Goal: Task Accomplishment & Management: Use online tool/utility

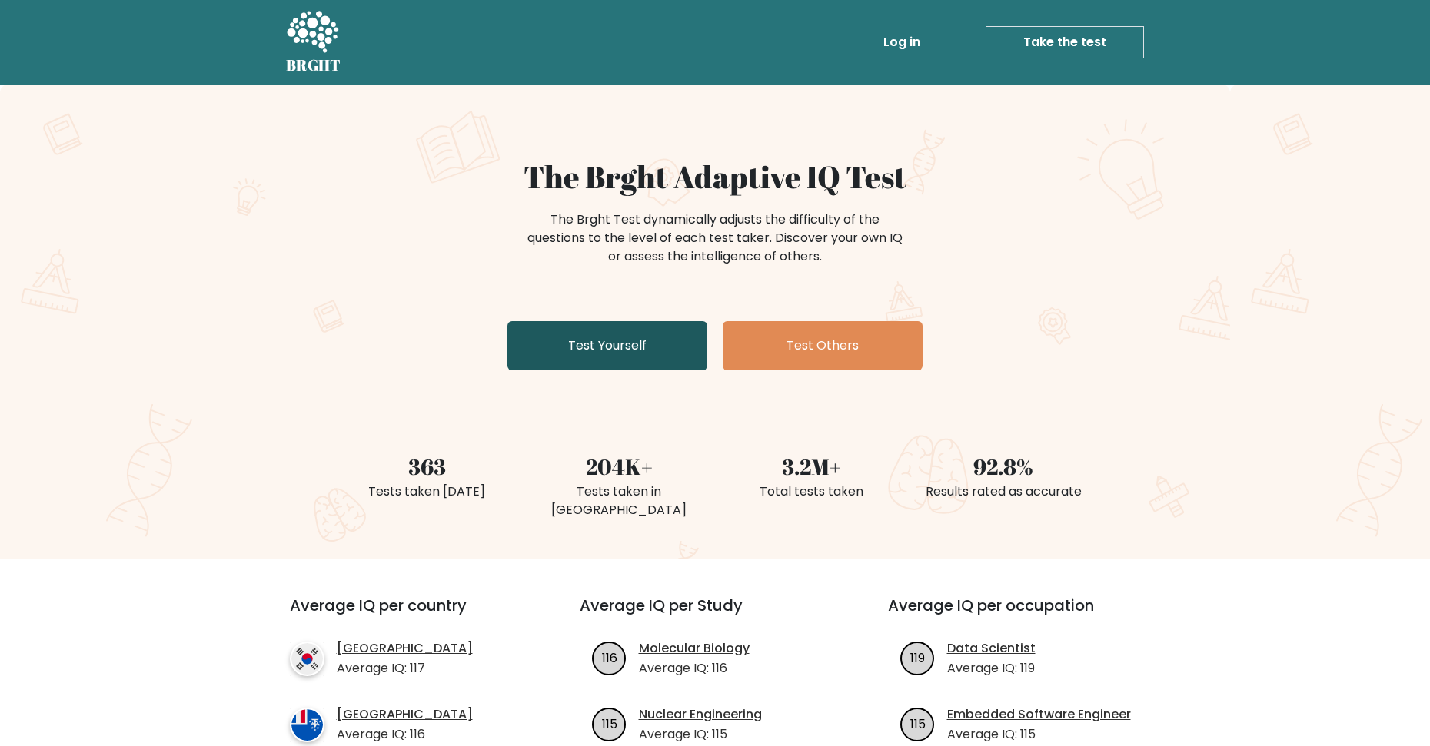
click at [592, 351] on link "Test Yourself" at bounding box center [607, 345] width 200 height 49
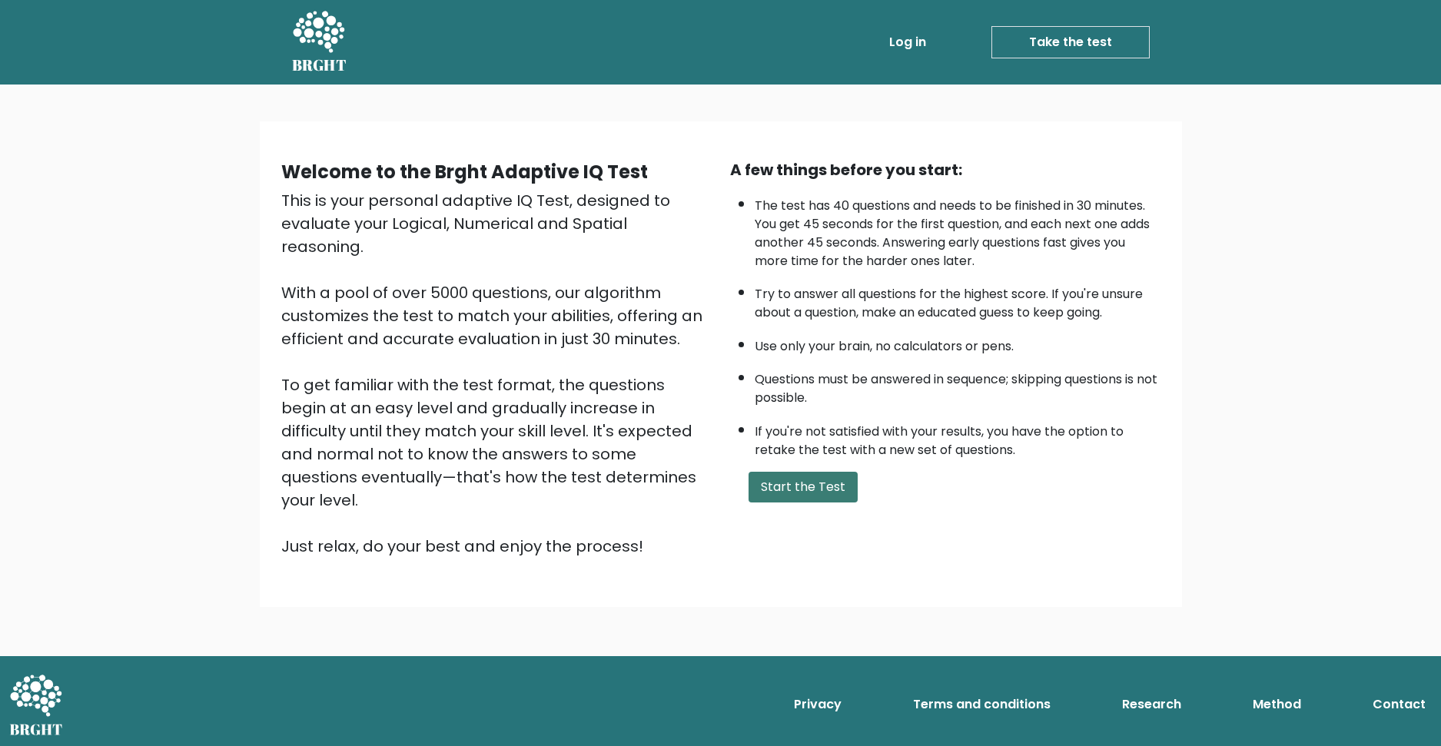
click at [786, 480] on button "Start the Test" at bounding box center [803, 487] width 109 height 31
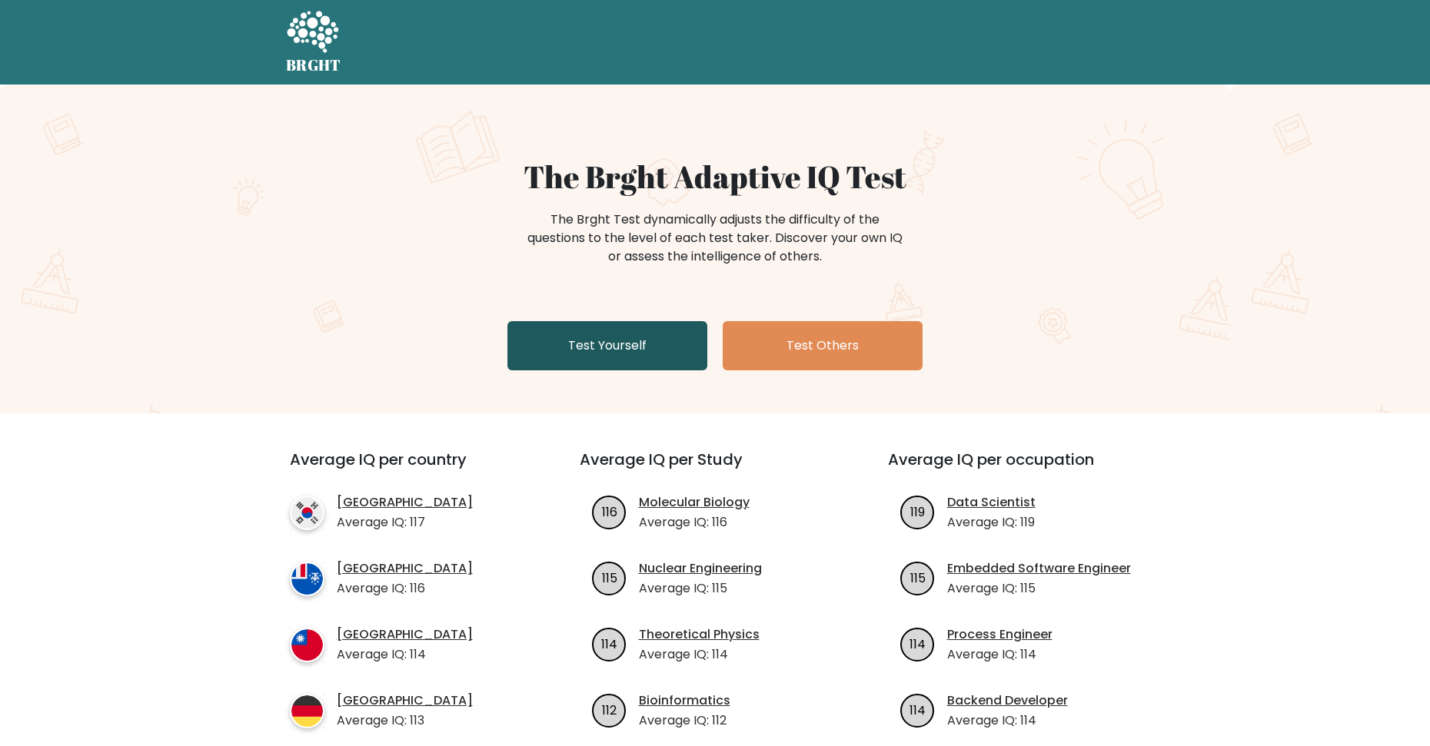
click at [573, 370] on link "Test Yourself" at bounding box center [607, 345] width 200 height 49
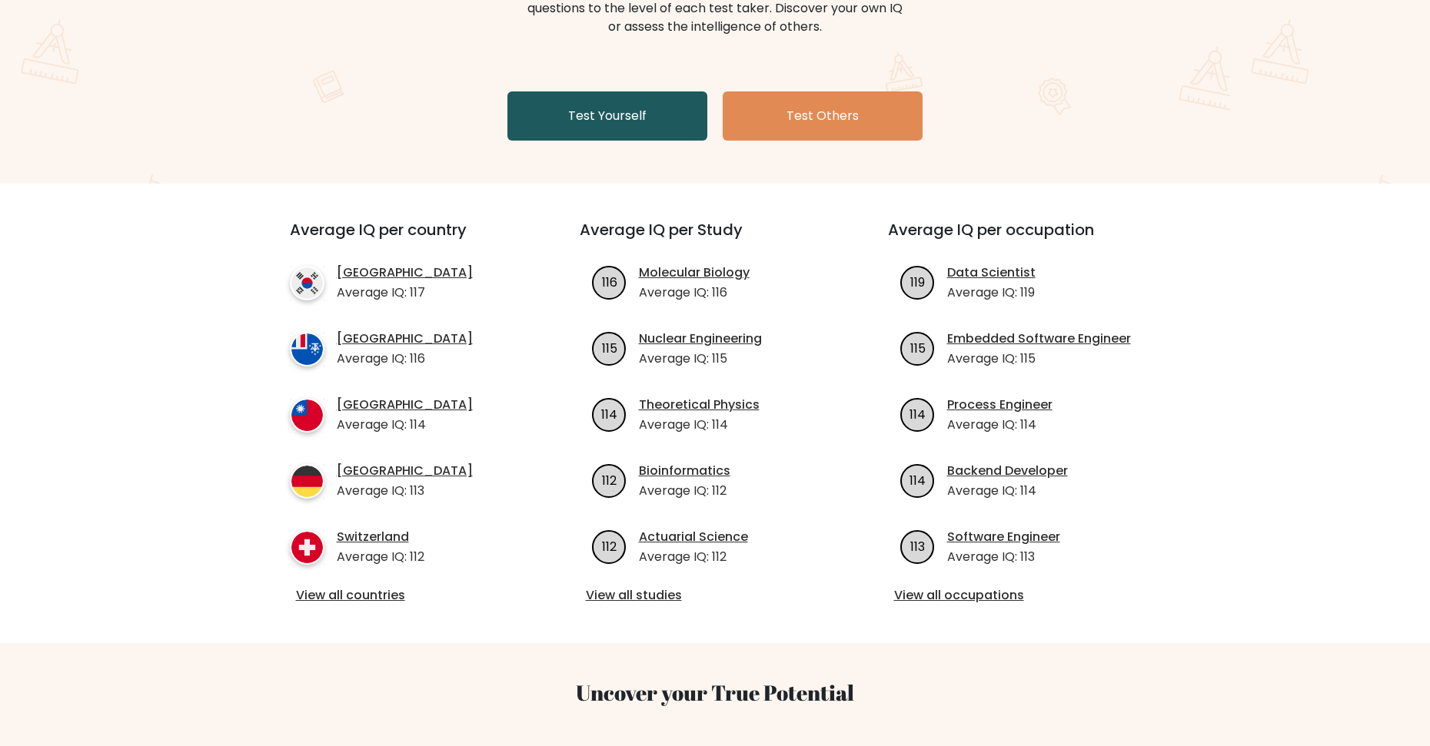
scroll to position [231, 0]
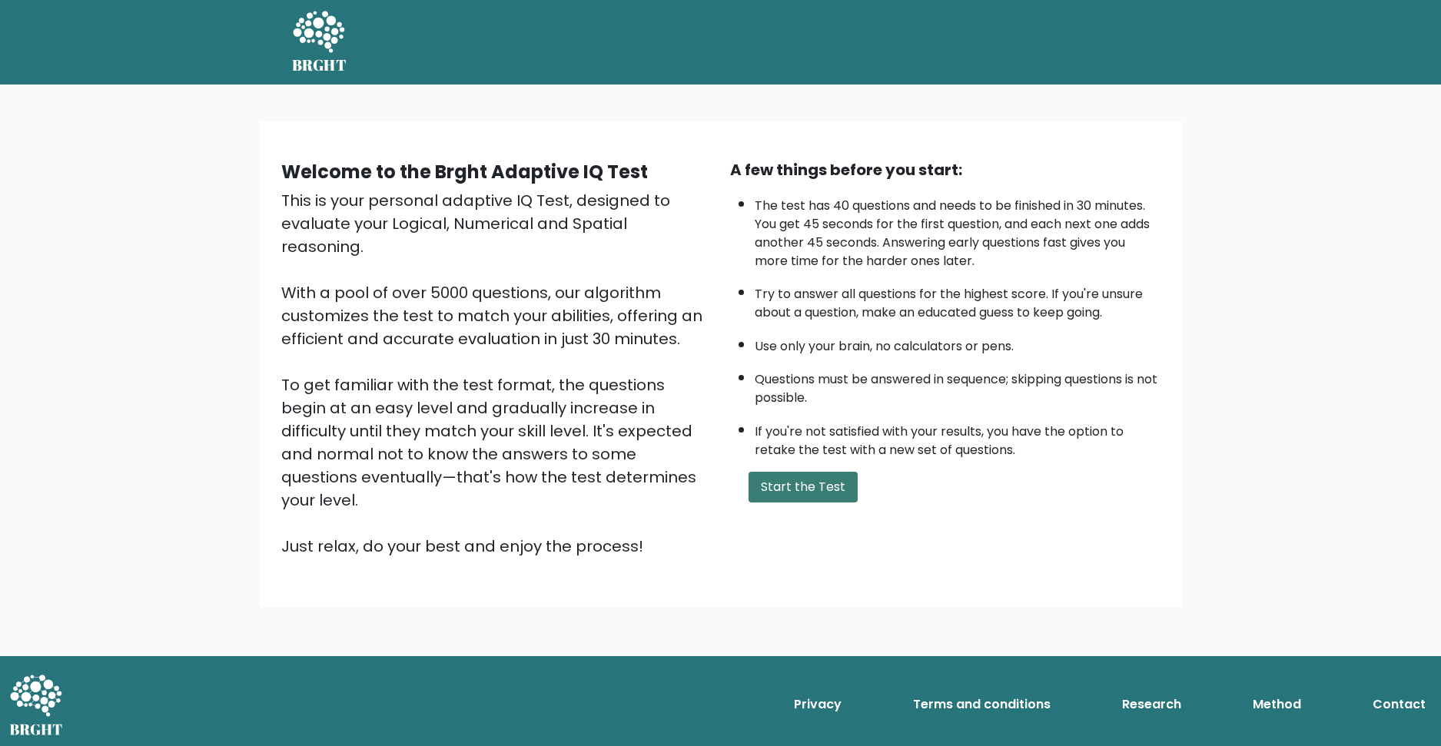
click at [835, 491] on button "Start the Test" at bounding box center [803, 487] width 109 height 31
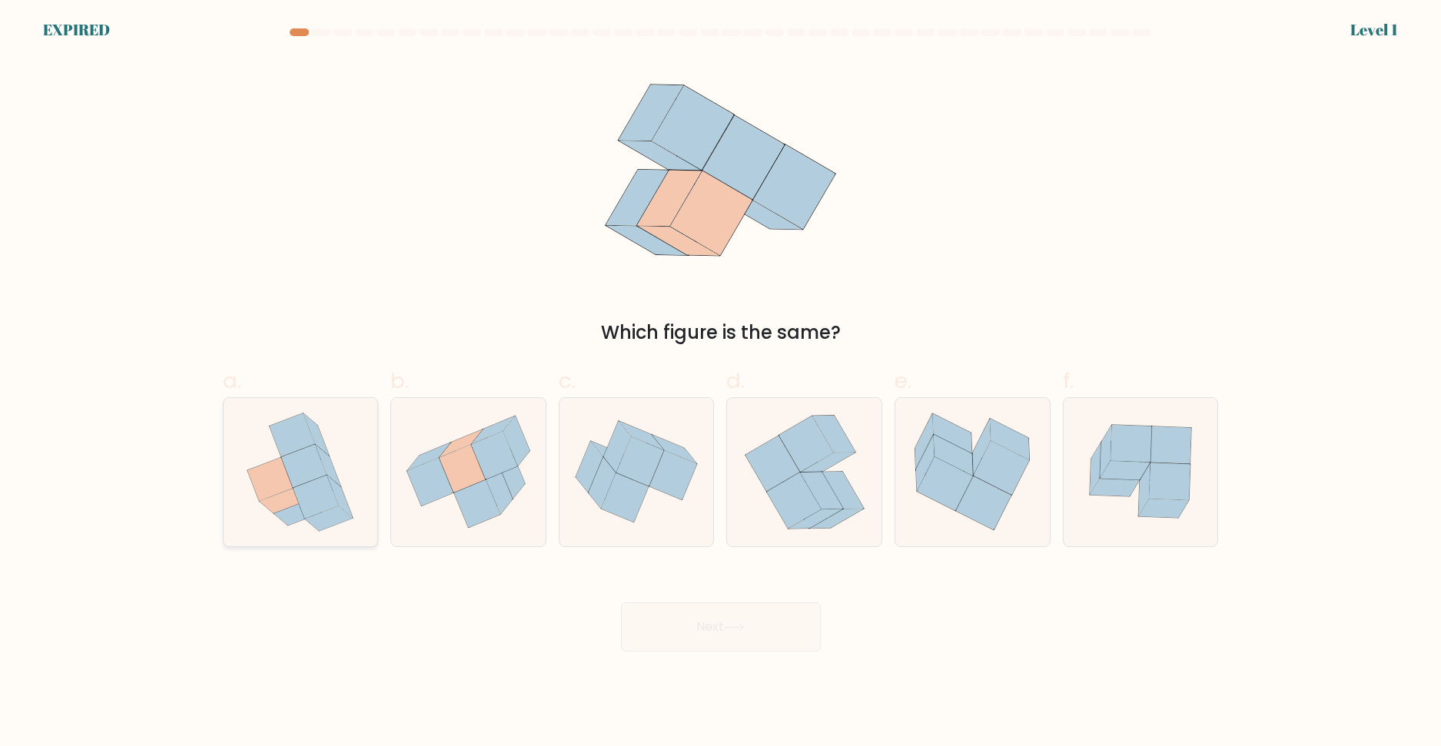
click at [291, 480] on icon at bounding box center [303, 465] width 45 height 43
click at [721, 384] on input "a." at bounding box center [721, 379] width 1 height 10
radio input "true"
